Goal: Information Seeking & Learning: Learn about a topic

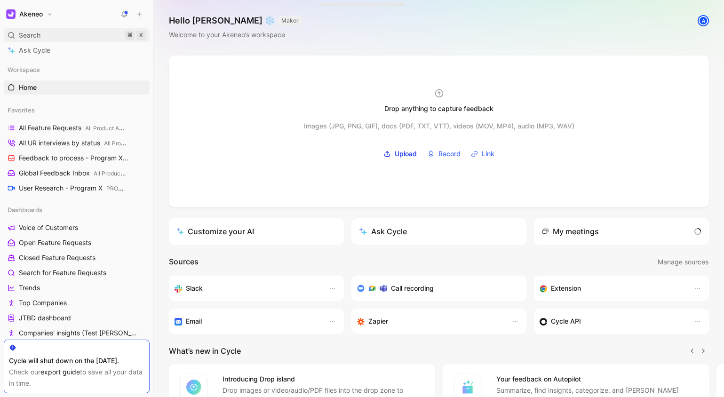
click at [61, 32] on div "Search ⌘ K" at bounding box center [77, 35] width 146 height 14
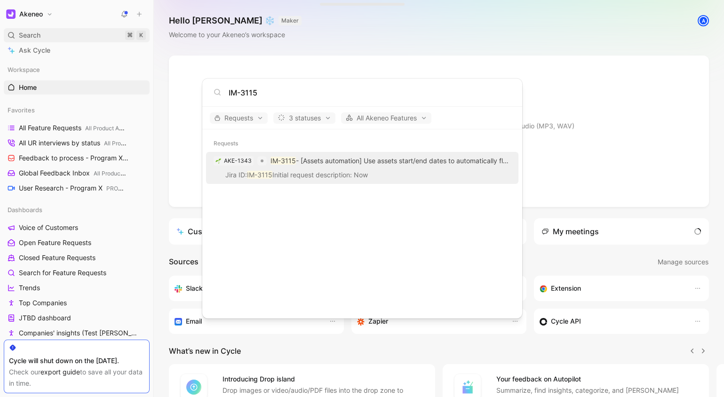
type input "IM-3115"
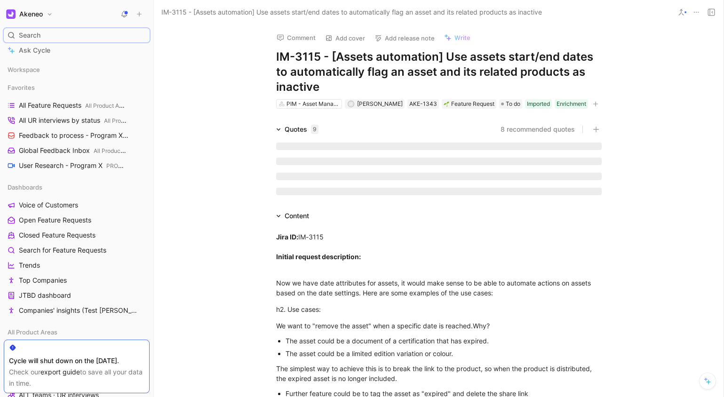
click at [553, 78] on h1 "IM-3115 - [Assets automation] Use assets start/end dates to automatically flag …" at bounding box center [438, 71] width 325 height 45
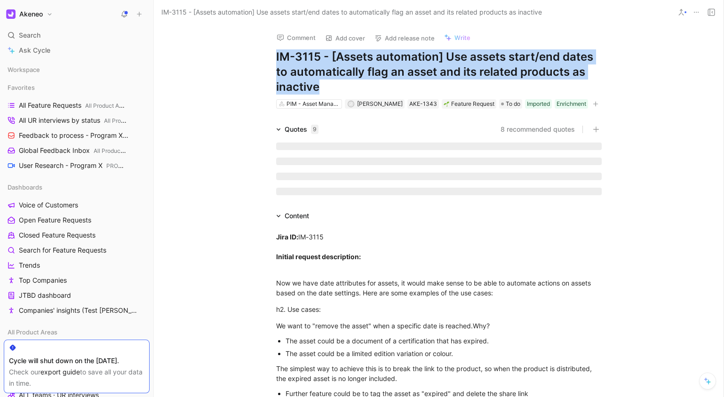
click at [553, 78] on h1 "IM-3115 - [Assets automation] Use assets start/end dates to automatically flag …" at bounding box center [438, 71] width 325 height 45
click at [479, 64] on h1 "IM-3115 - [Assets automation] Use assets start/end dates to automatically flag …" at bounding box center [438, 71] width 325 height 45
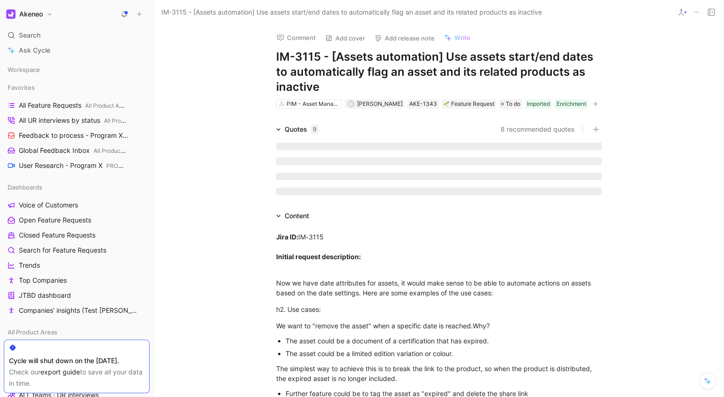
click at [479, 64] on h1 "IM-3115 - [Assets automation] Use assets start/end dates to automatically flag …" at bounding box center [438, 71] width 325 height 45
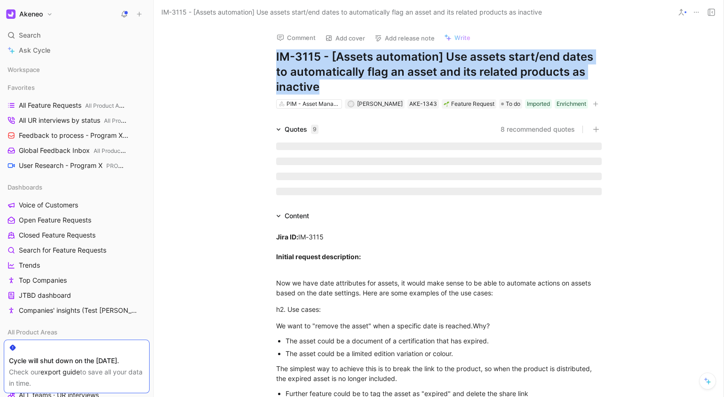
click at [479, 64] on h1 "IM-3115 - [Assets automation] Use assets start/end dates to automatically flag …" at bounding box center [438, 71] width 325 height 45
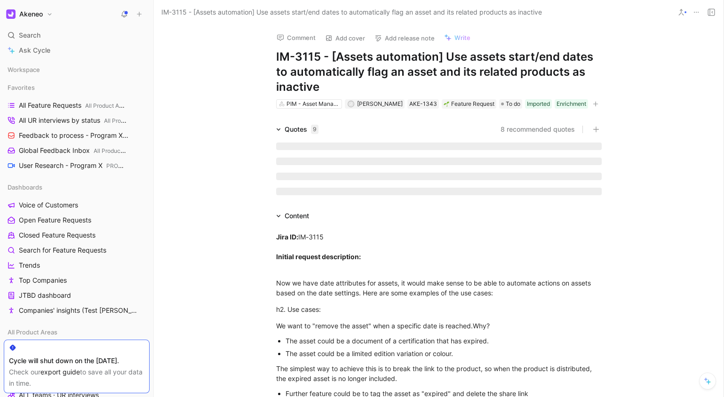
click at [479, 64] on h1 "IM-3115 - [Assets automation] Use assets start/end dates to automatically flag …" at bounding box center [438, 71] width 325 height 45
